Goal: Transaction & Acquisition: Obtain resource

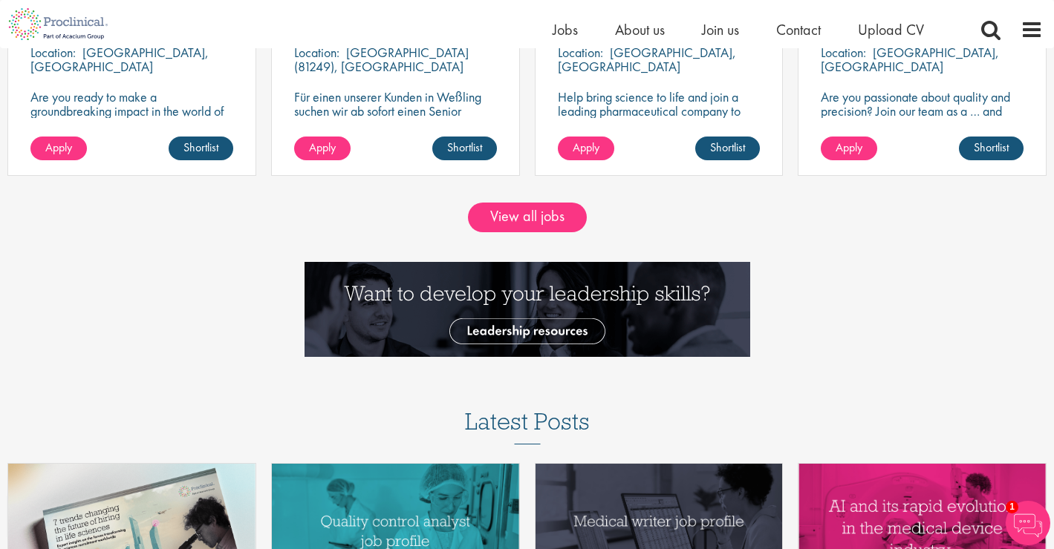
scroll to position [1461, 0]
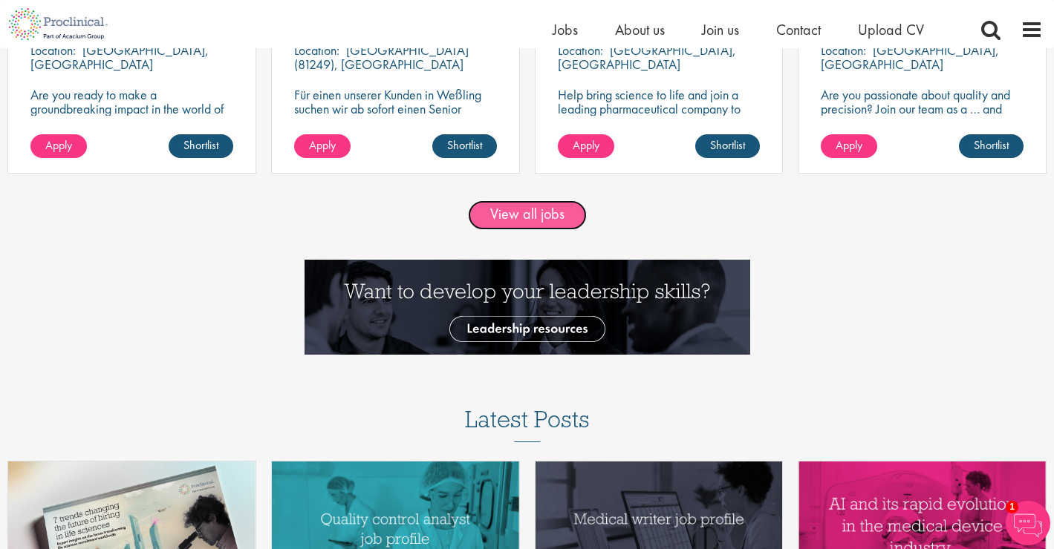
click at [529, 212] on link "View all jobs" at bounding box center [527, 215] width 119 height 30
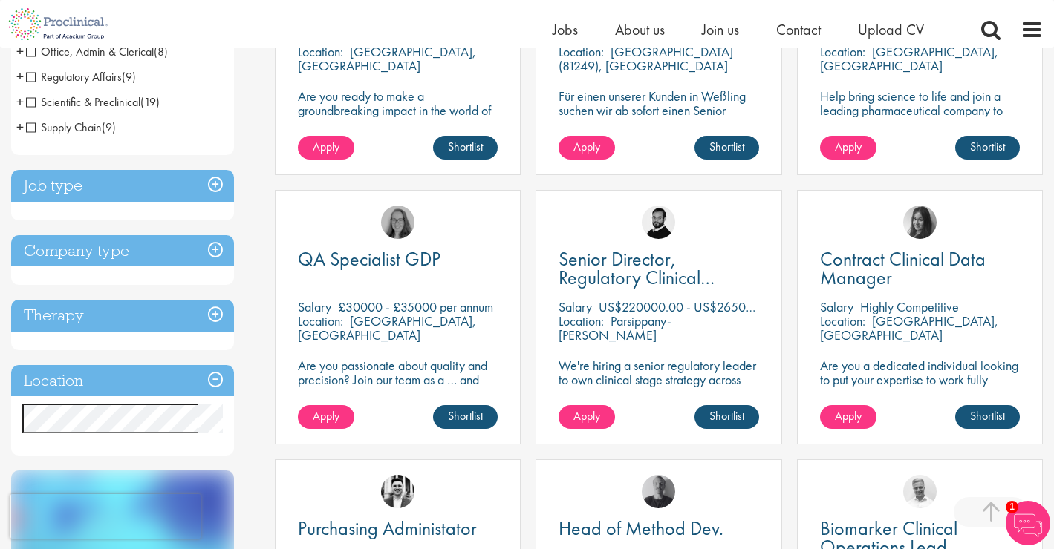
scroll to position [417, 0]
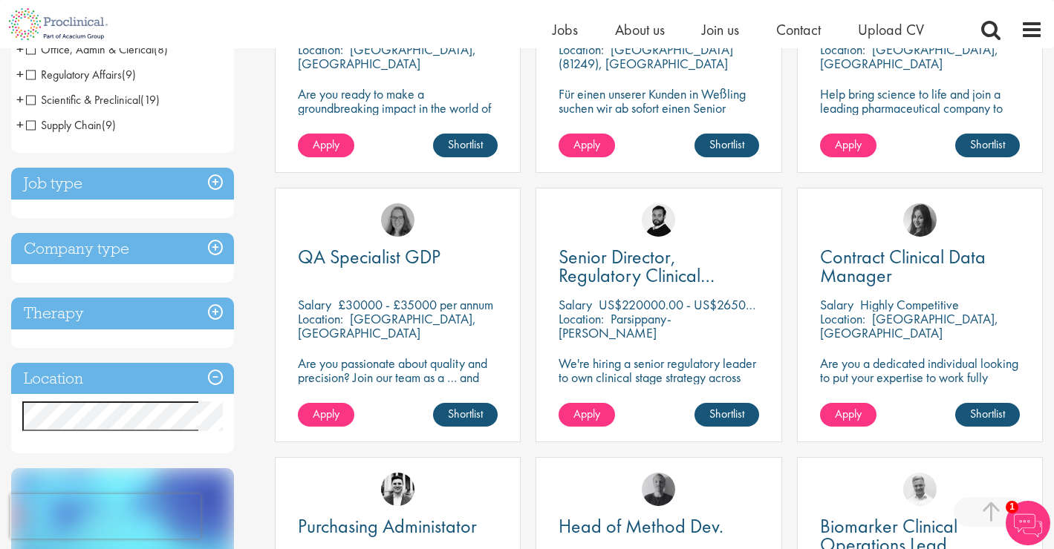
click at [209, 181] on h3 "Job type" at bounding box center [122, 184] width 223 height 32
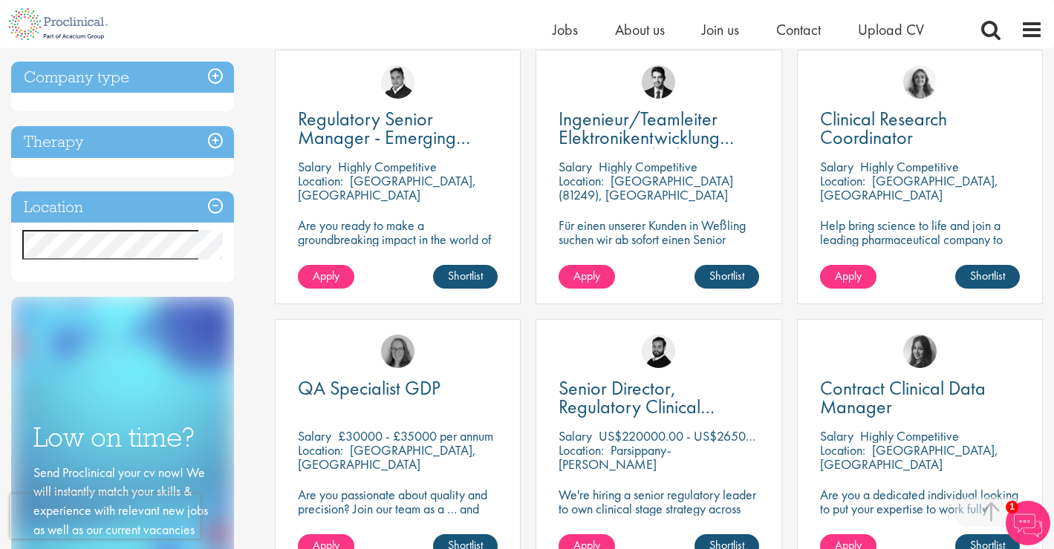
scroll to position [284, 0]
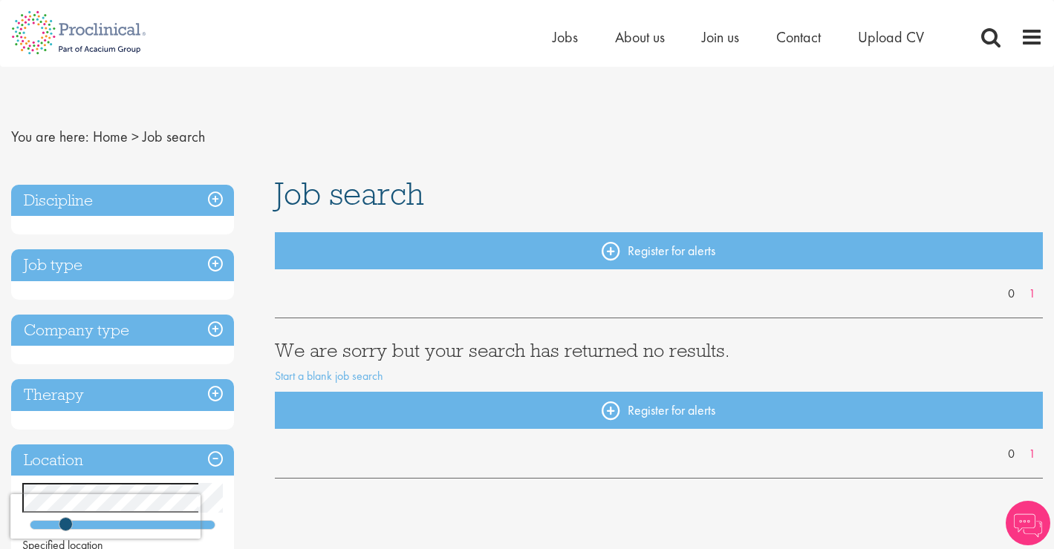
click at [217, 261] on h3 "Job type" at bounding box center [122, 265] width 223 height 32
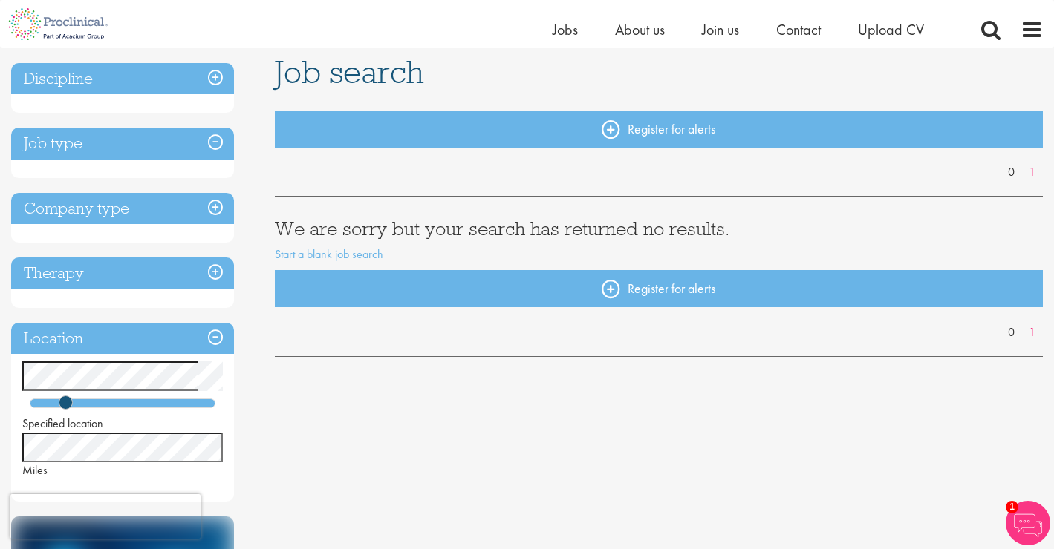
scroll to position [134, 0]
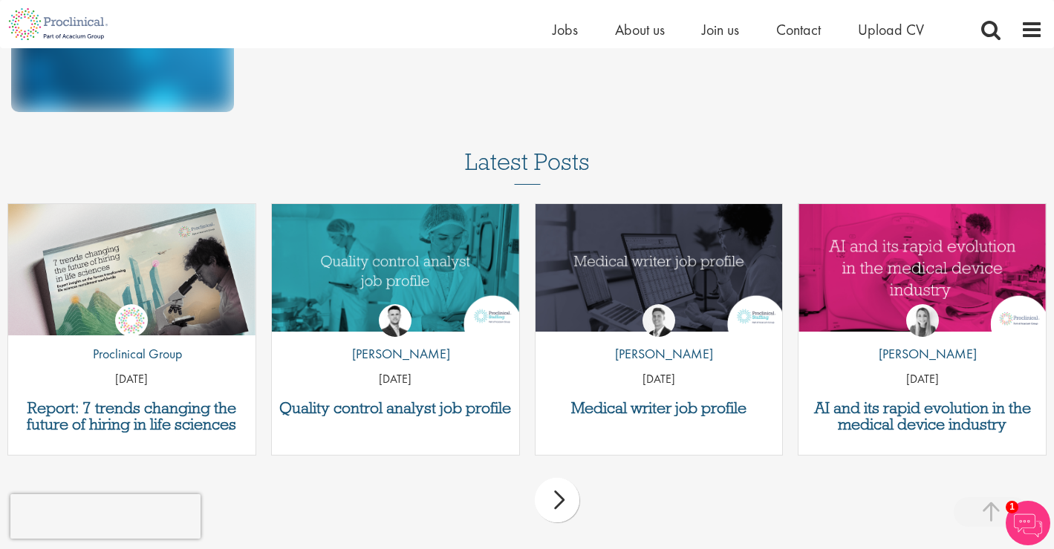
scroll to position [955, 0]
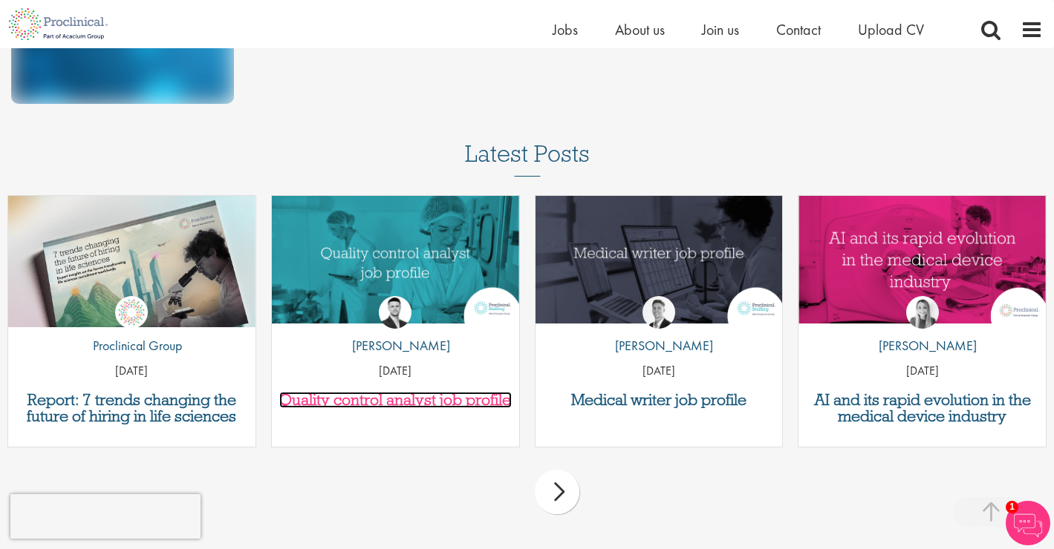
click at [446, 400] on h3 "Quality control analyst job profile" at bounding box center [395, 400] width 232 height 16
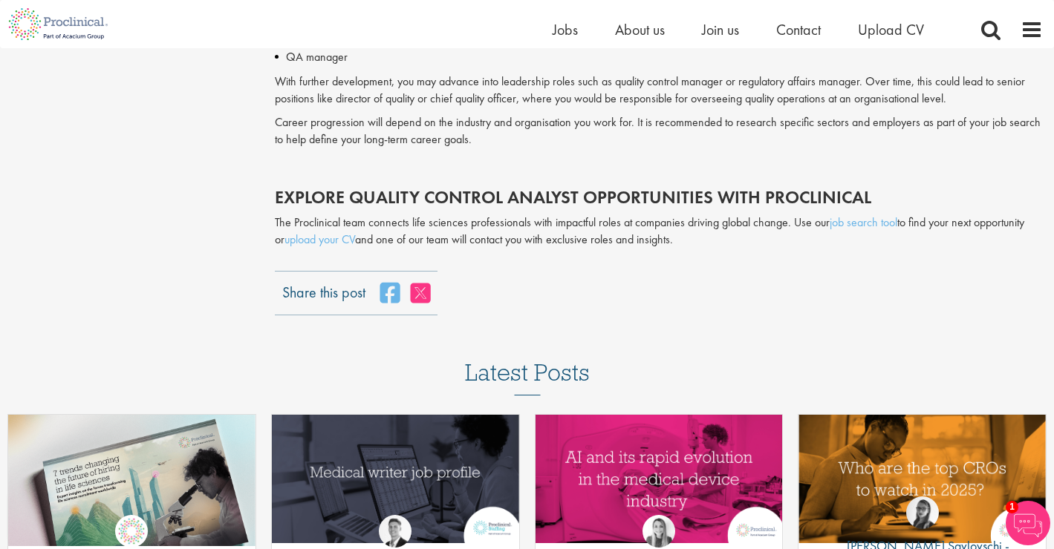
scroll to position [3181, 0]
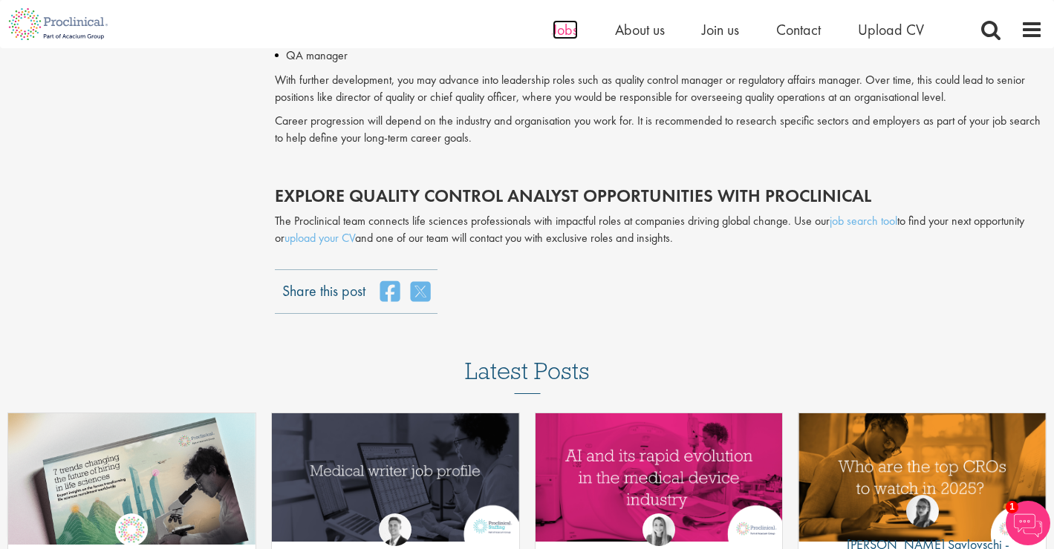
click at [562, 28] on span "Jobs" at bounding box center [564, 29] width 25 height 19
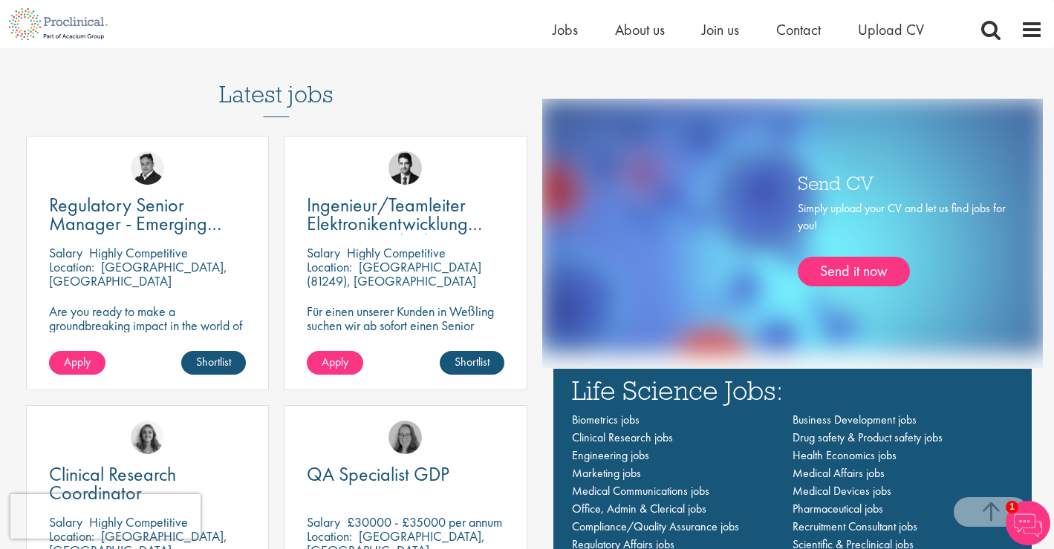
scroll to position [858, 0]
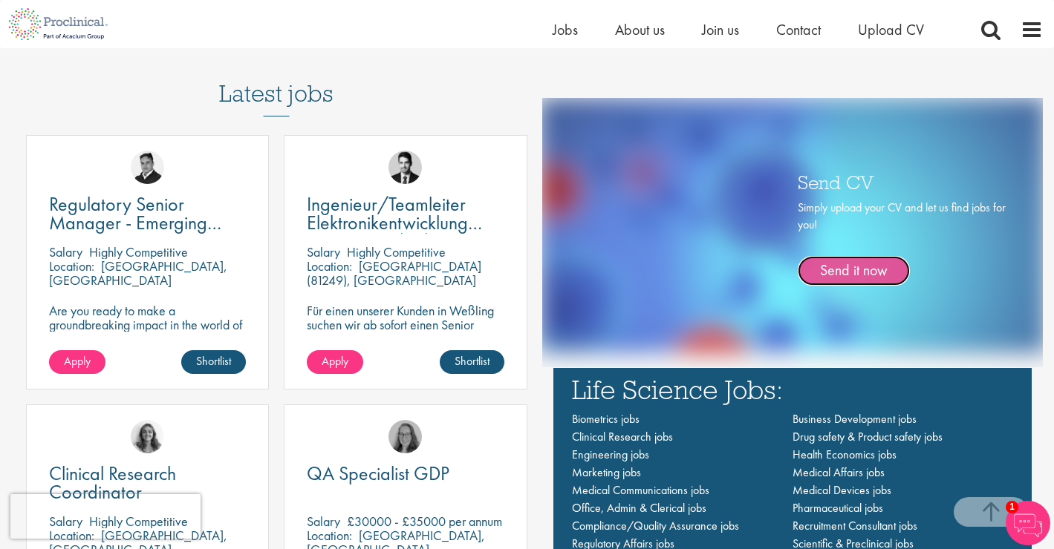
click at [869, 268] on link "Send it now" at bounding box center [853, 271] width 112 height 30
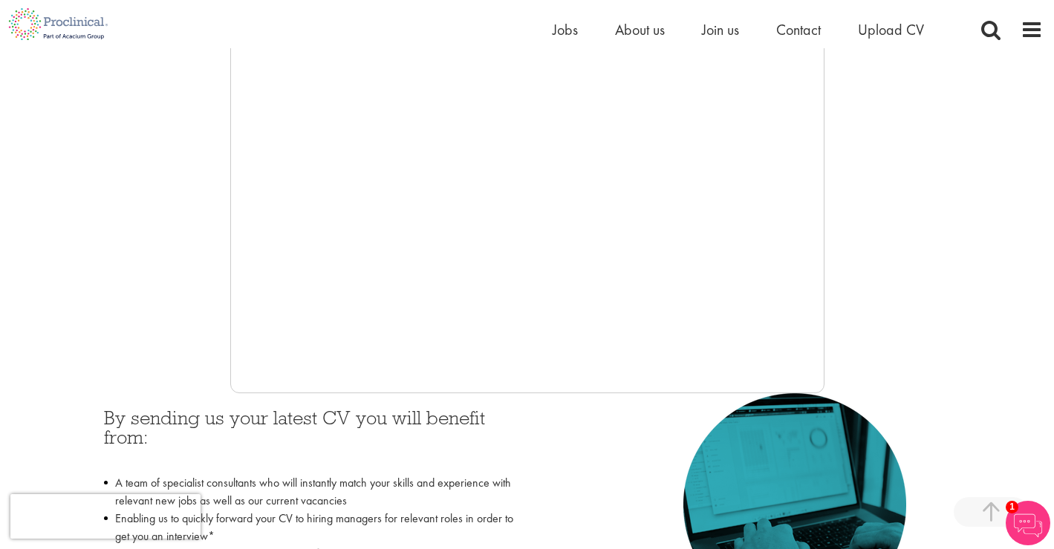
scroll to position [355, 0]
